Goal: Task Accomplishment & Management: Use online tool/utility

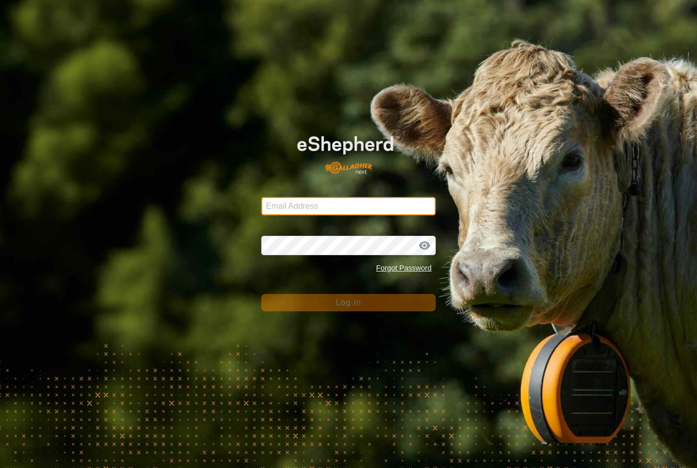
click at [300, 198] on input "Email Address" at bounding box center [348, 206] width 175 height 18
type input "[PERSON_NAME][EMAIL_ADDRESS][PERSON_NAME][DOMAIN_NAME]"
click at [349, 303] on button "Log In" at bounding box center [348, 302] width 175 height 17
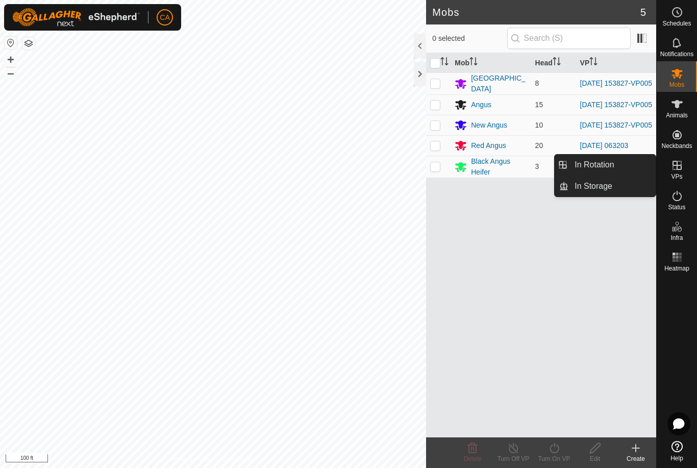
click at [615, 163] on link "In Rotation" at bounding box center [612, 165] width 87 height 20
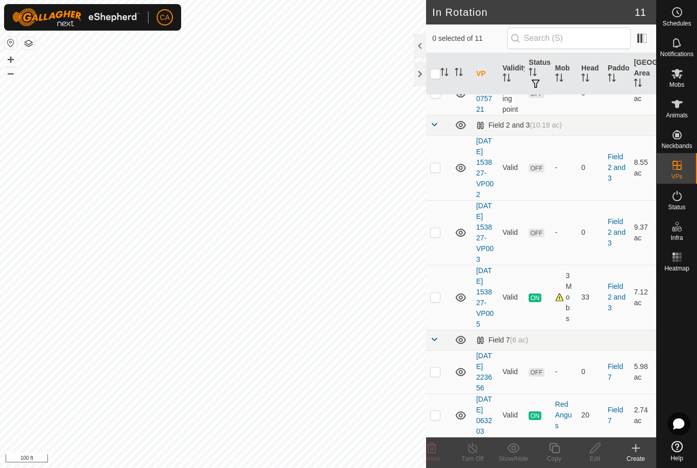
scroll to position [389, 0]
click at [444, 200] on td at bounding box center [438, 232] width 25 height 65
click at [437, 228] on p-checkbox at bounding box center [435, 232] width 10 height 8
checkbox input "false"
click at [447, 270] on td at bounding box center [438, 297] width 25 height 65
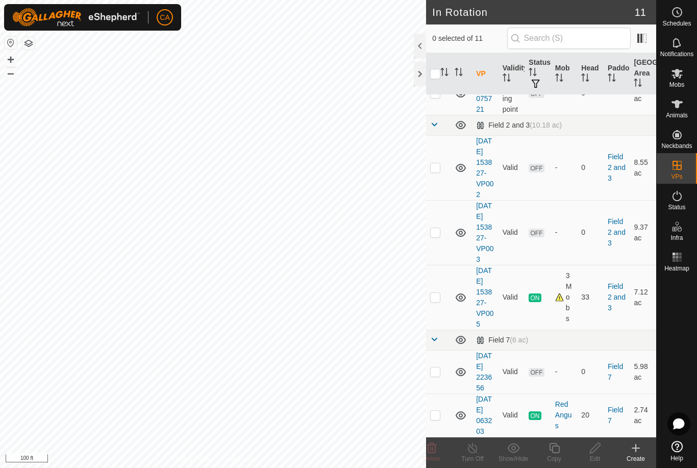
checkbox input "true"
click at [559, 450] on icon at bounding box center [554, 448] width 10 height 10
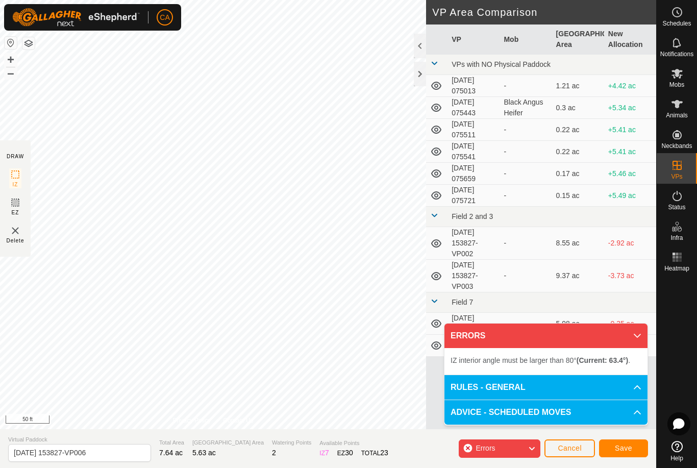
click at [630, 454] on button "Save" at bounding box center [623, 449] width 49 height 18
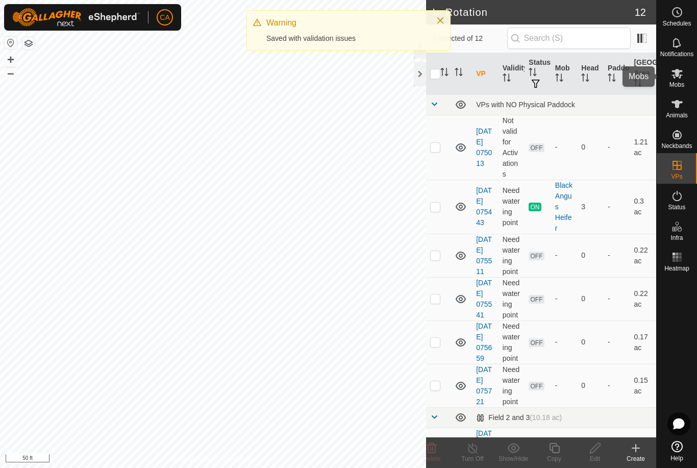
click at [680, 76] on icon at bounding box center [677, 74] width 11 height 10
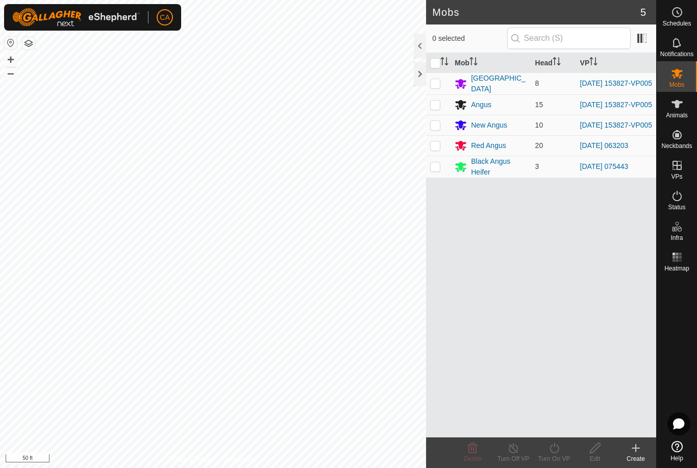
click at [433, 79] on p-checkbox at bounding box center [435, 83] width 10 height 8
checkbox input "true"
click at [433, 105] on p-checkbox at bounding box center [435, 105] width 10 height 8
checkbox input "true"
click at [435, 133] on td at bounding box center [438, 125] width 25 height 20
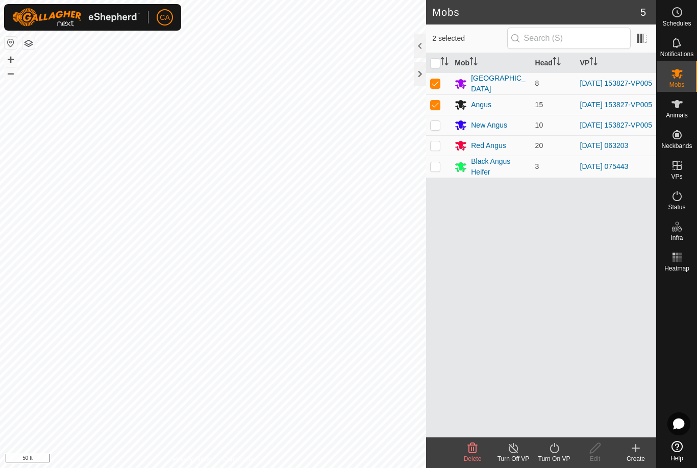
checkbox input "true"
click at [546, 452] on turn-on-svg-icon at bounding box center [554, 448] width 41 height 12
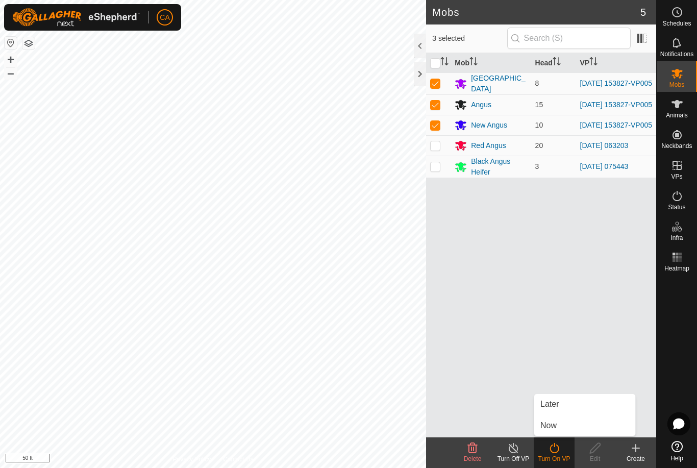
click at [562, 429] on link "Now" at bounding box center [585, 426] width 101 height 20
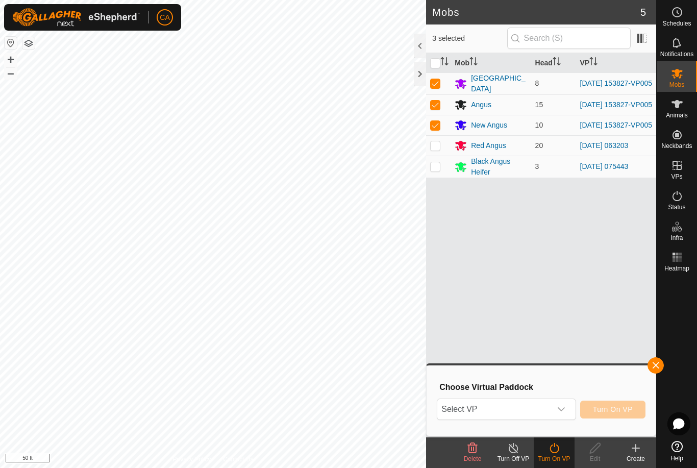
click at [523, 414] on span "Select VP" at bounding box center [494, 409] width 113 height 20
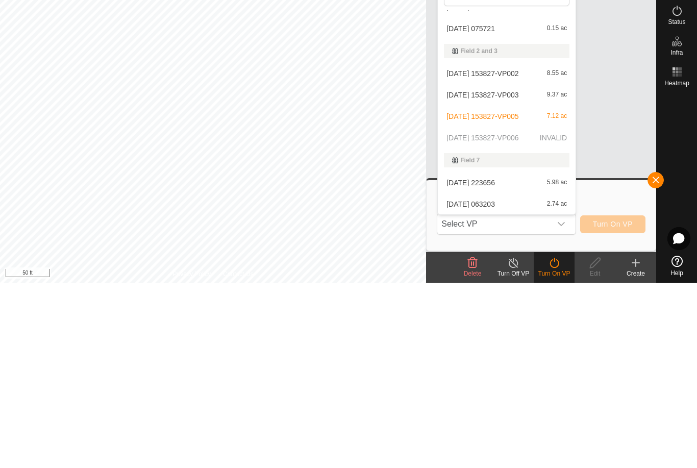
scroll to position [123, 0]
click at [515, 274] on div "[DATE] 153827-VP003 9.37 ac" at bounding box center [507, 280] width 126 height 12
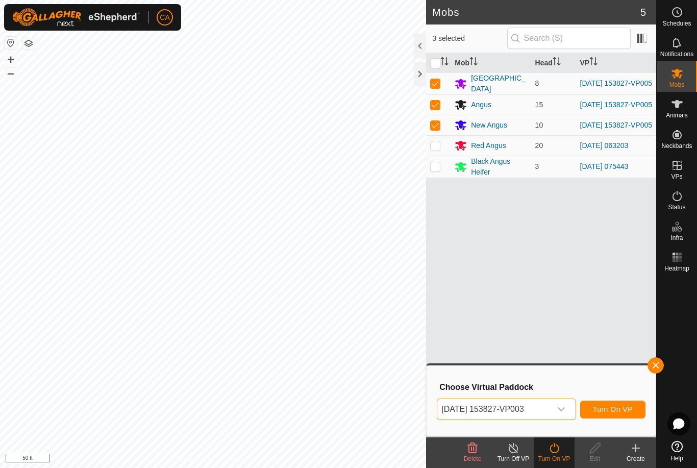
click at [527, 410] on span "[DATE] 153827-VP003" at bounding box center [494, 409] width 113 height 20
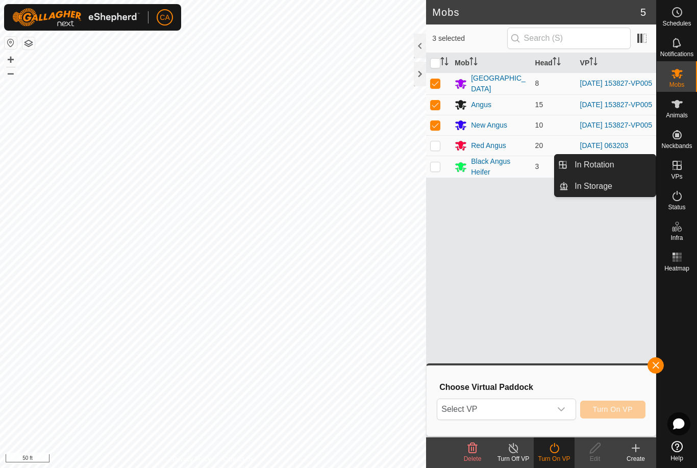
click at [616, 163] on link "In Rotation" at bounding box center [612, 165] width 87 height 20
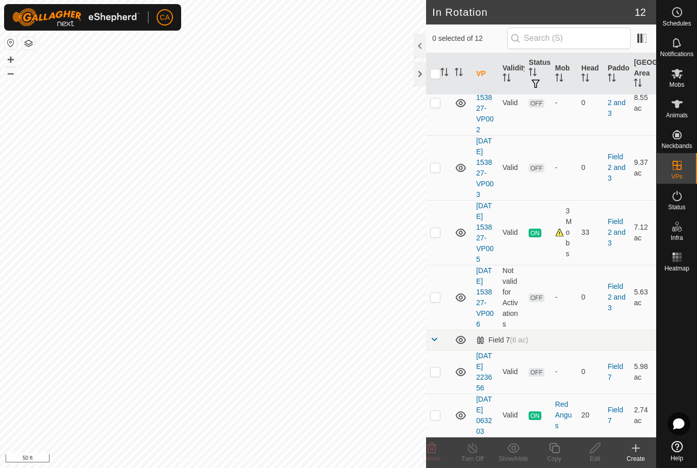
scroll to position [464, 0]
click at [437, 293] on p-checkbox at bounding box center [435, 297] width 10 height 8
checkbox input "true"
click at [597, 450] on icon at bounding box center [595, 448] width 13 height 12
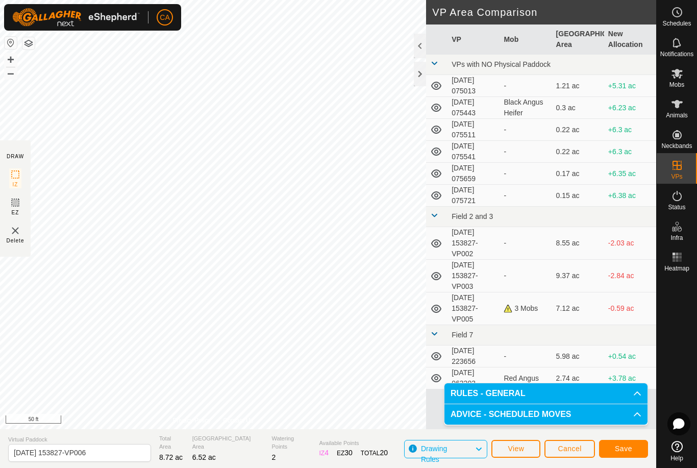
click at [624, 450] on span "Save" at bounding box center [623, 449] width 17 height 8
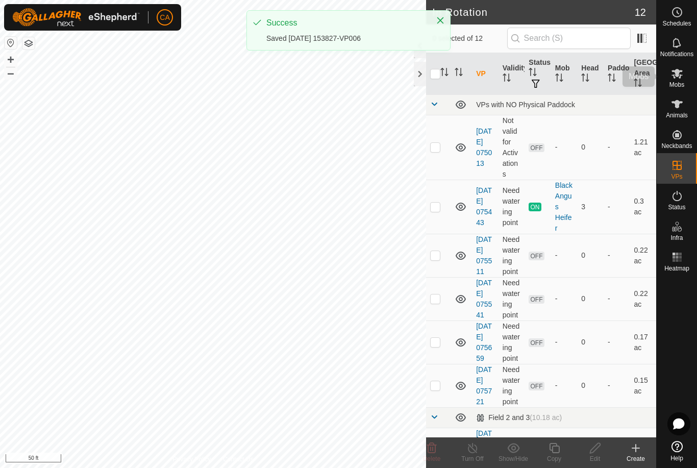
click at [681, 76] on icon at bounding box center [677, 74] width 11 height 10
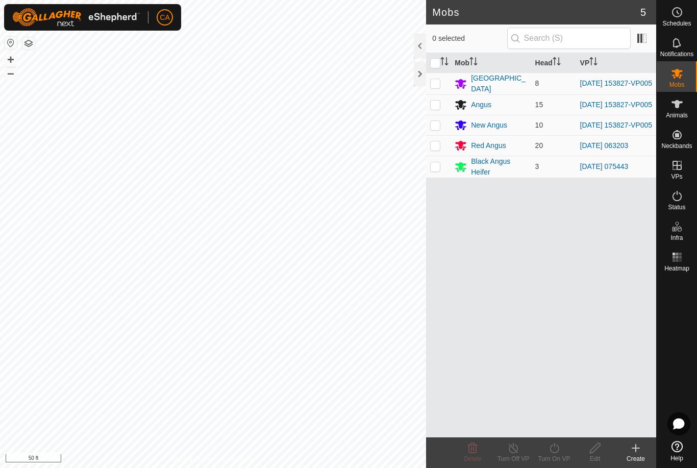
click at [439, 78] on td at bounding box center [438, 83] width 25 height 22
checkbox input "true"
click at [435, 104] on p-checkbox at bounding box center [435, 105] width 10 height 8
checkbox input "true"
click at [431, 129] on p-checkbox at bounding box center [435, 125] width 10 height 8
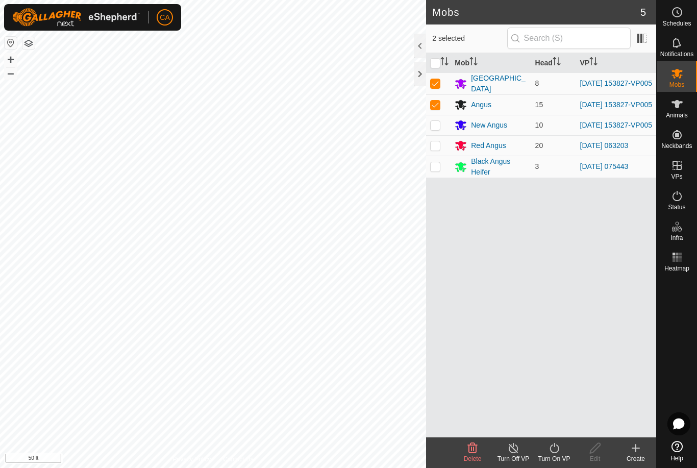
checkbox input "true"
click at [565, 444] on turn-on-svg-icon at bounding box center [554, 448] width 41 height 12
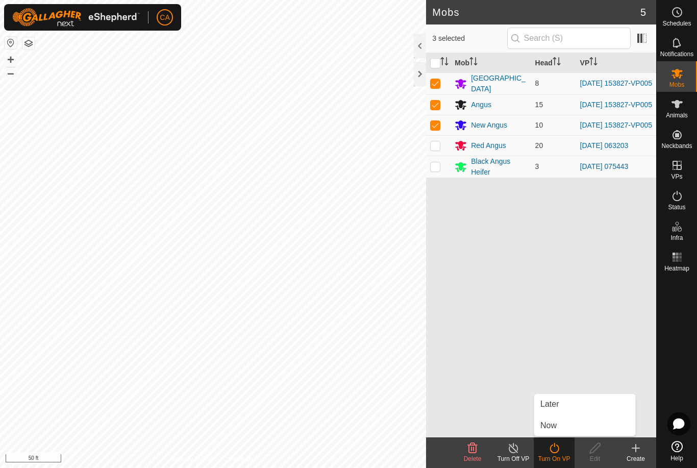
click at [568, 425] on link "Now" at bounding box center [585, 426] width 101 height 20
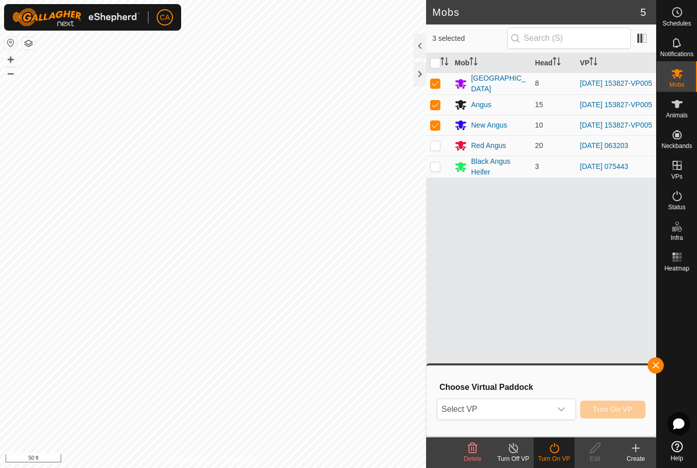
click at [540, 411] on span "Select VP" at bounding box center [494, 409] width 113 height 20
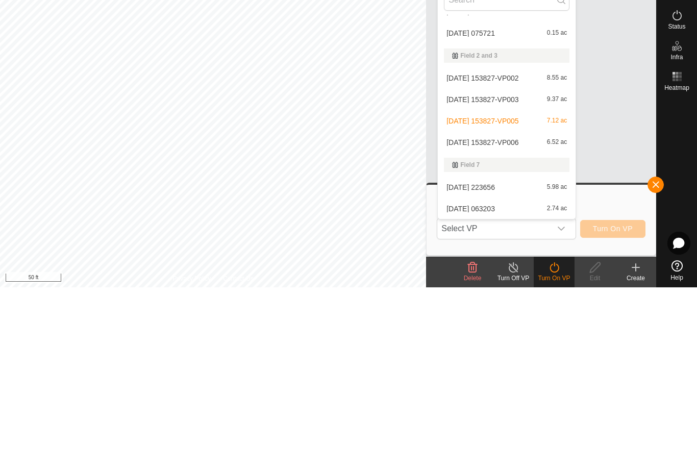
scroll to position [123, 0]
click at [517, 320] on span "[DATE] 153827-VP006" at bounding box center [483, 323] width 72 height 7
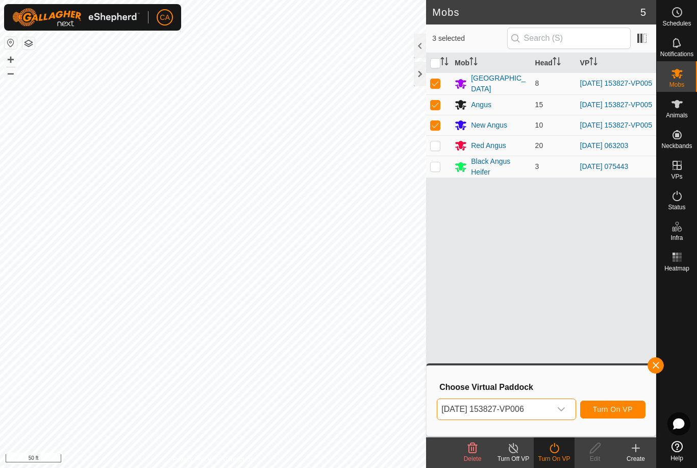
click at [620, 410] on span "Turn On VP" at bounding box center [613, 409] width 40 height 8
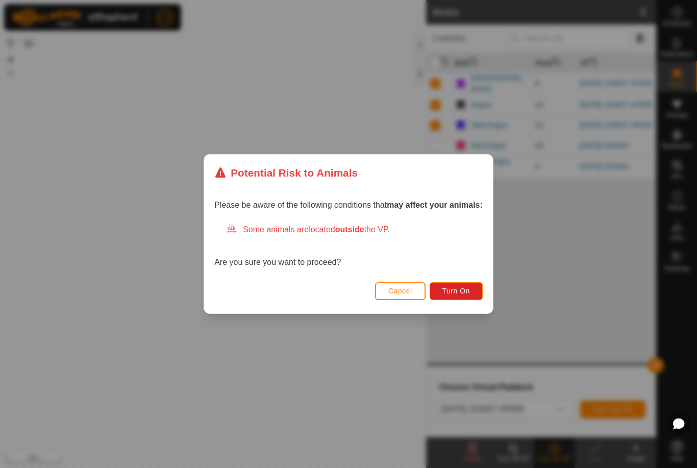
click at [464, 287] on span "Turn On" at bounding box center [457, 291] width 28 height 8
